Goal: Task Accomplishment & Management: Manage account settings

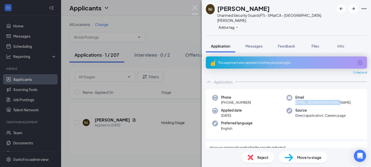
click at [193, 5] on img at bounding box center [195, 10] width 6 height 10
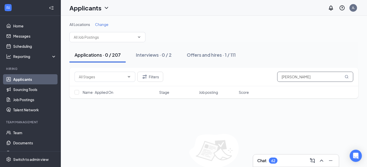
click at [293, 77] on input "[PERSON_NAME]" at bounding box center [316, 77] width 76 height 10
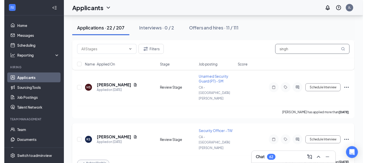
scroll to position [126, 0]
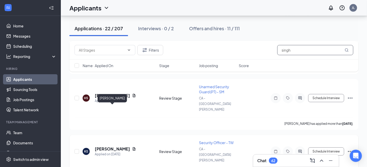
type input "singh"
click at [123, 146] on h5 "[PERSON_NAME]" at bounding box center [112, 149] width 35 height 6
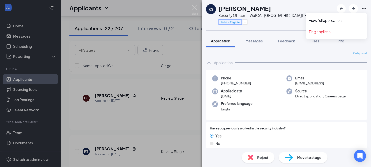
click at [366, 8] on icon "Ellipses" at bounding box center [364, 8] width 5 height 1
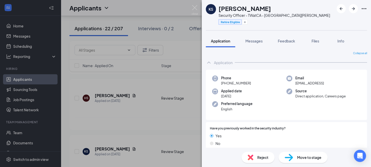
click at [297, 159] on span "Move to stage" at bounding box center [309, 157] width 24 height 6
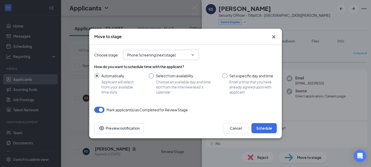
click at [194, 55] on icon "ChevronDown" at bounding box center [193, 55] width 4 height 4
click at [192, 54] on icon "ChevronDown" at bounding box center [193, 55] width 4 height 4
click at [179, 55] on input "Phone Screening (next stage)" at bounding box center [157, 55] width 61 height 6
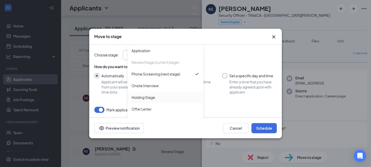
click at [169, 97] on div "Holding Stage" at bounding box center [166, 97] width 68 height 6
type input "Holding Stage"
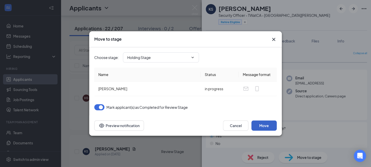
click at [263, 127] on button "Move" at bounding box center [264, 125] width 25 height 10
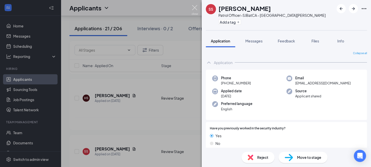
click at [192, 6] on img at bounding box center [195, 10] width 6 height 10
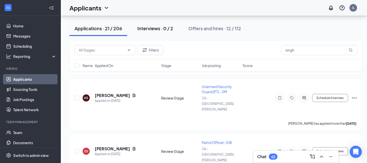
click at [142, 30] on div "Interviews · 0 / 2" at bounding box center [156, 28] width 36 height 6
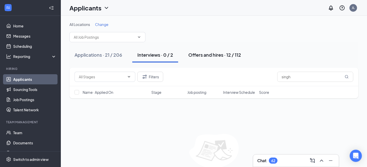
click at [212, 54] on div "Offers and hires · 12 / 112" at bounding box center [215, 55] width 53 height 6
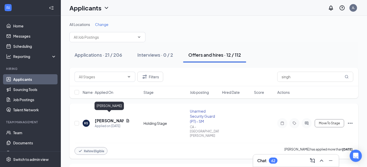
click at [110, 118] on h5 "[PERSON_NAME]" at bounding box center [109, 121] width 29 height 6
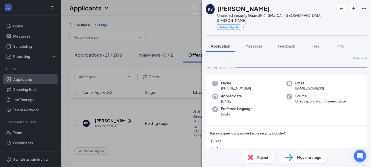
drag, startPoint x: 334, startPoint y: 84, endPoint x: 292, endPoint y: 84, distance: 42.1
click at [292, 84] on div "Email [EMAIL_ADDRESS]" at bounding box center [324, 85] width 74 height 10
copy span "[EMAIL_ADDRESS]"
drag, startPoint x: 270, startPoint y: 11, endPoint x: 219, endPoint y: 11, distance: 51.5
click at [219, 11] on h1 "[PERSON_NAME]" at bounding box center [243, 8] width 53 height 9
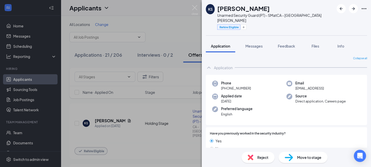
copy h1 "[PERSON_NAME]"
